Goal: Task Accomplishment & Management: Use online tool/utility

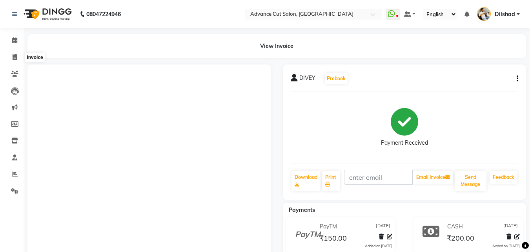
click at [15, 57] on icon at bounding box center [15, 57] width 4 height 6
select select "922"
select select "service"
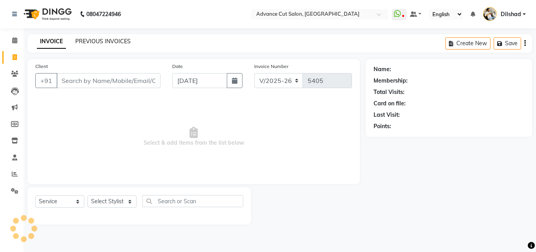
click at [102, 39] on link "PREVIOUS INVOICES" at bounding box center [102, 41] width 55 height 7
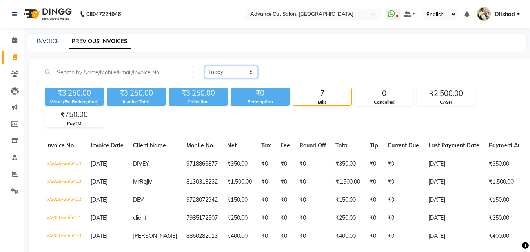
click at [223, 67] on select "[DATE] [DATE] Custom Range" at bounding box center [231, 72] width 53 height 12
click at [299, 69] on div "[DATE] [DATE] Custom Range" at bounding box center [362, 72] width 315 height 12
click at [442, 97] on div "₹2,500.00" at bounding box center [446, 93] width 58 height 11
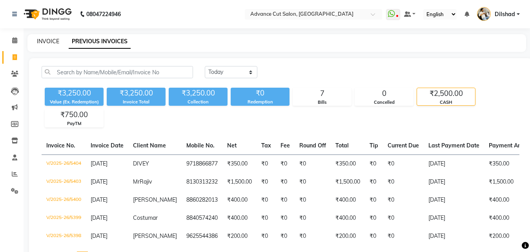
click at [44, 42] on link "INVOICE" at bounding box center [48, 41] width 22 height 7
select select "service"
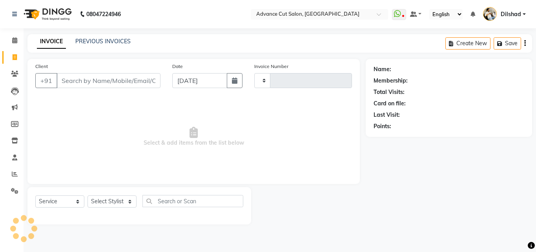
type input "5405"
select select "922"
click at [88, 44] on link "PREVIOUS INVOICES" at bounding box center [102, 41] width 55 height 7
